Goal: Information Seeking & Learning: Learn about a topic

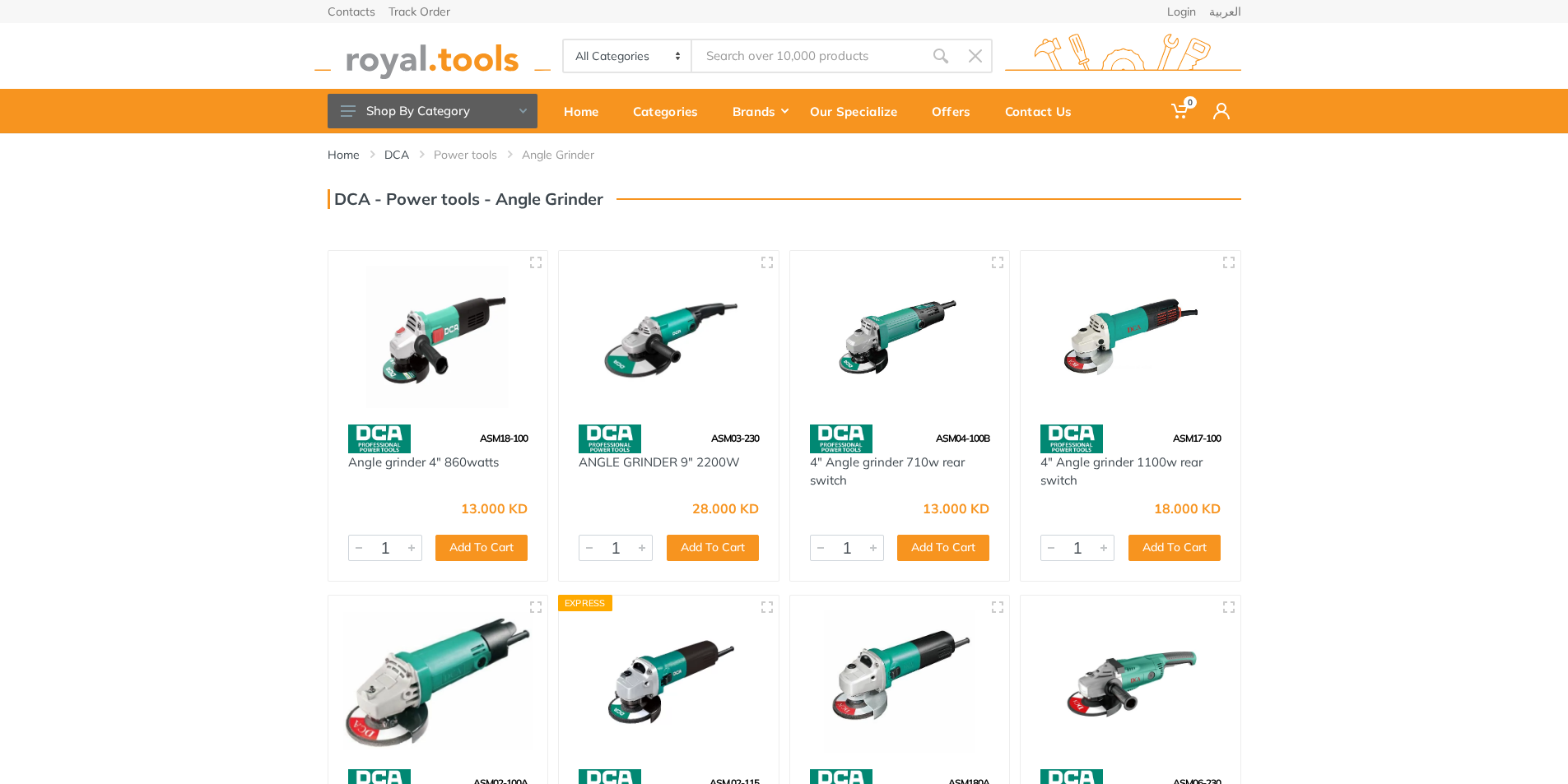
click at [463, 315] on img at bounding box center [438, 337] width 190 height 143
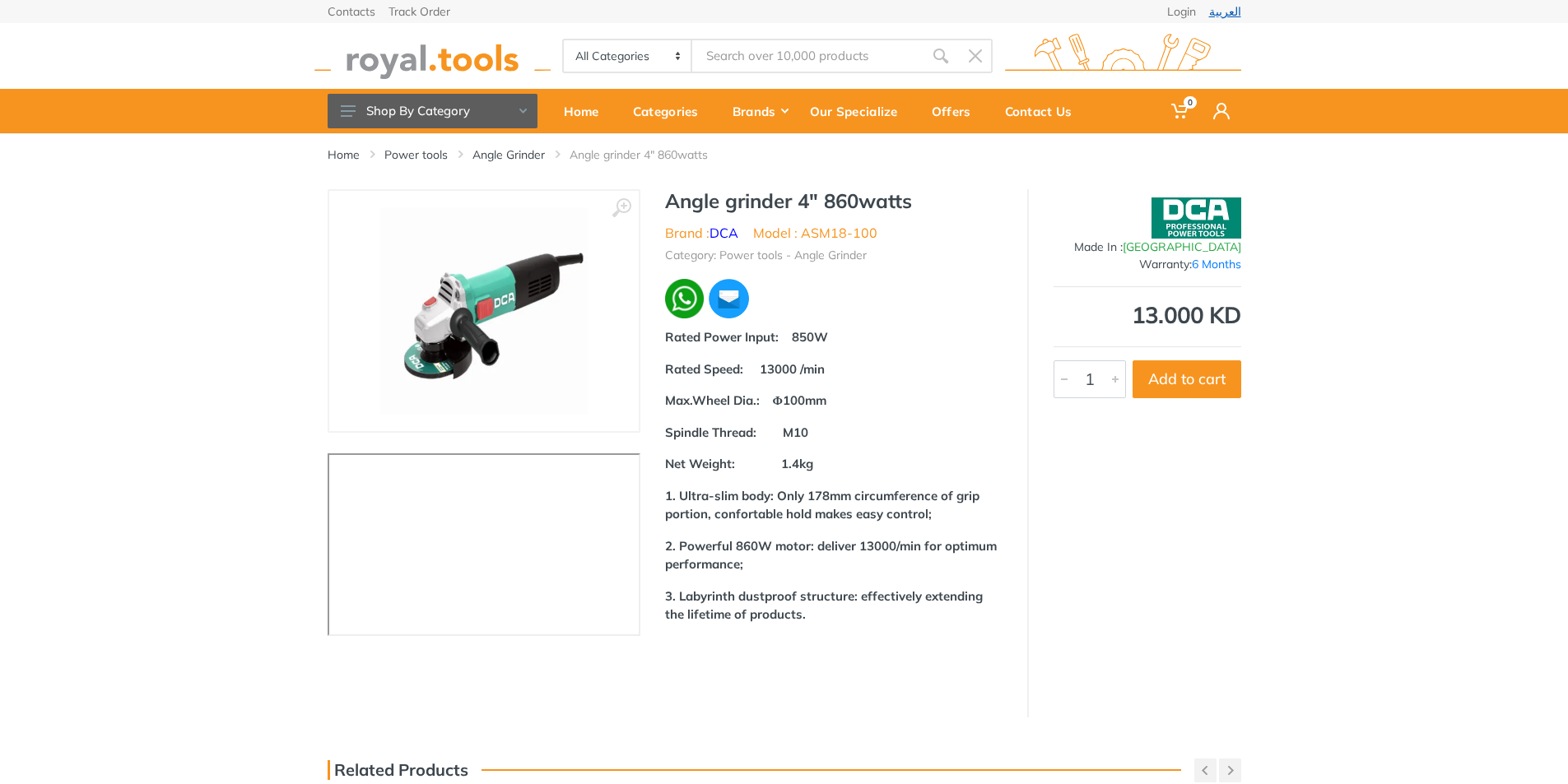
click at [1230, 13] on link "العربية" at bounding box center [1225, 12] width 32 height 12
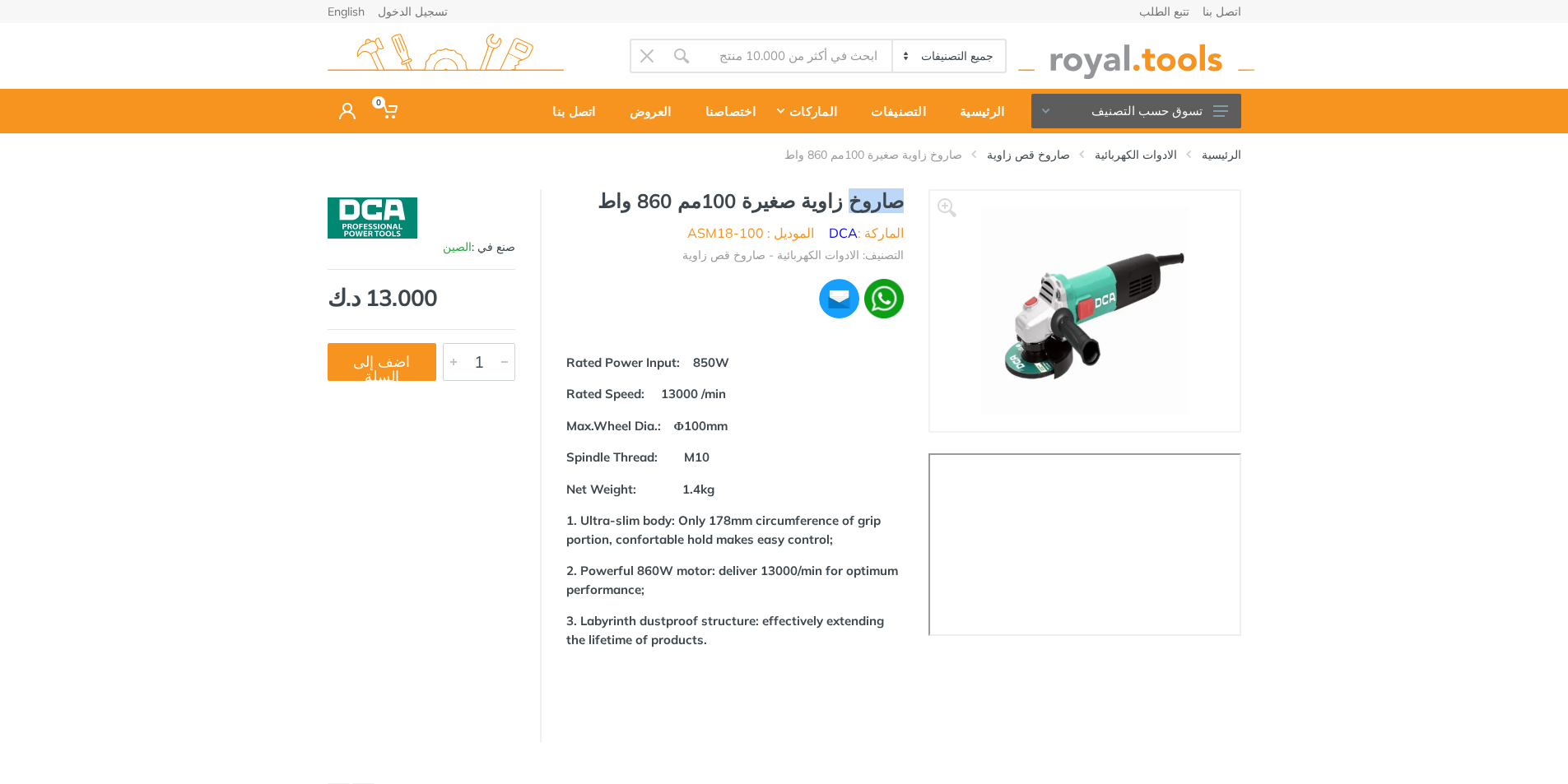
drag, startPoint x: 853, startPoint y: 200, endPoint x: 905, endPoint y: 200, distance: 52.0
click at [905, 200] on div "صاروخ زاوية صغيرة 100مم 860 واط الماركة : DCA الموديل : ASM18-100 التصنيف: الاد…" at bounding box center [735, 457] width 387 height 536
copy h1 "صاروخ"
